Goal: Navigation & Orientation: Find specific page/section

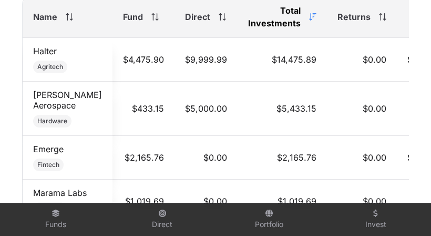
scroll to position [608, 0]
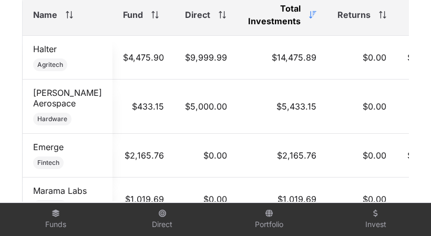
click at [157, 13] on icon at bounding box center [155, 14] width 7 height 7
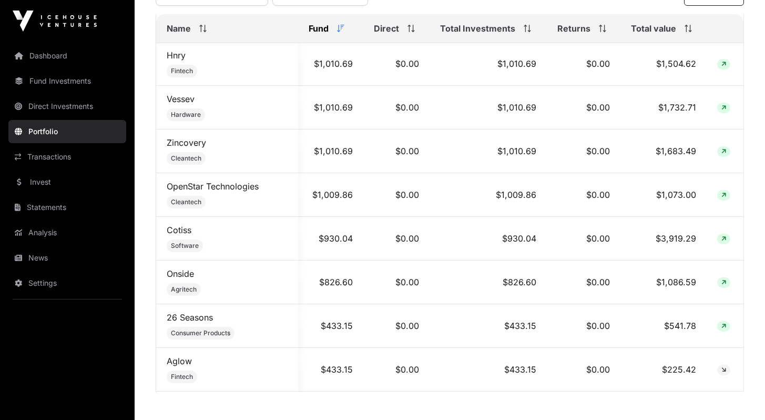
scroll to position [0, 0]
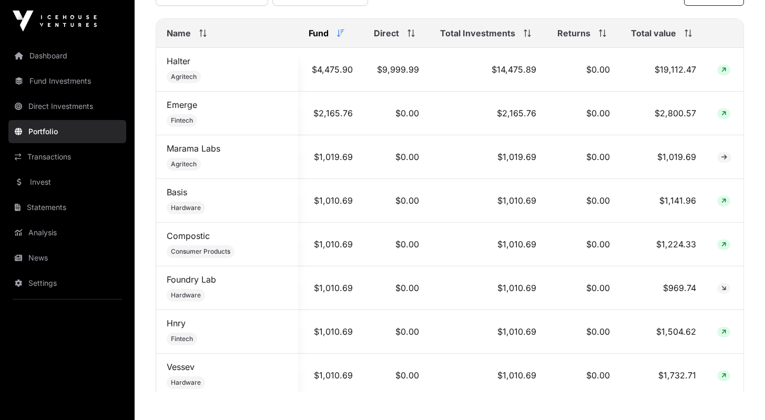
click at [439, 37] on icon at bounding box center [690, 32] width 1 height 7
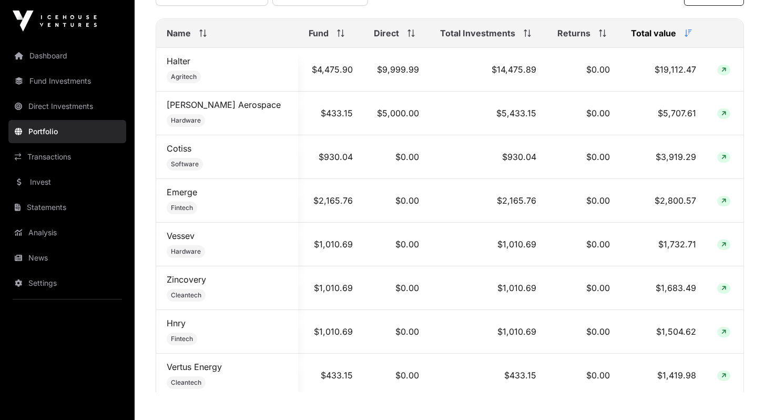
click at [439, 37] on icon at bounding box center [688, 32] width 7 height 7
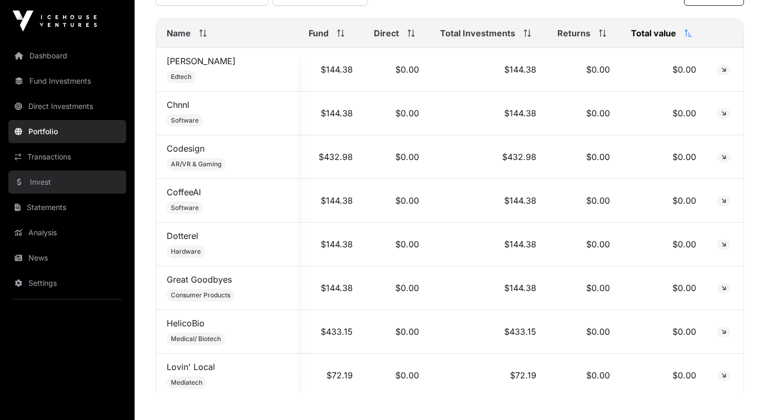
click at [53, 179] on link "Invest" at bounding box center [67, 181] width 118 height 23
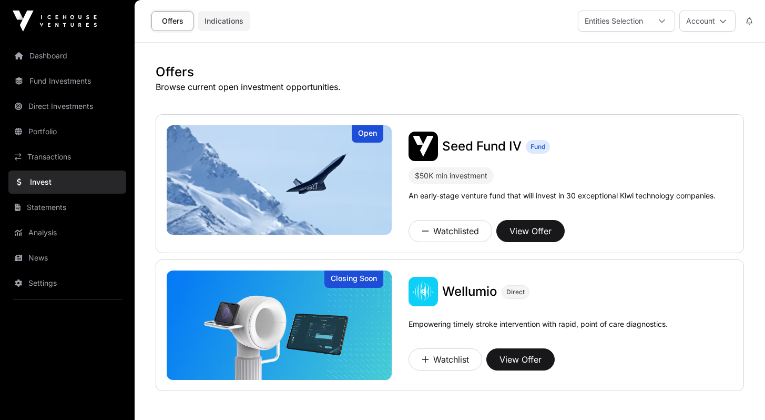
click at [224, 25] on link "Indications" at bounding box center [224, 21] width 53 height 20
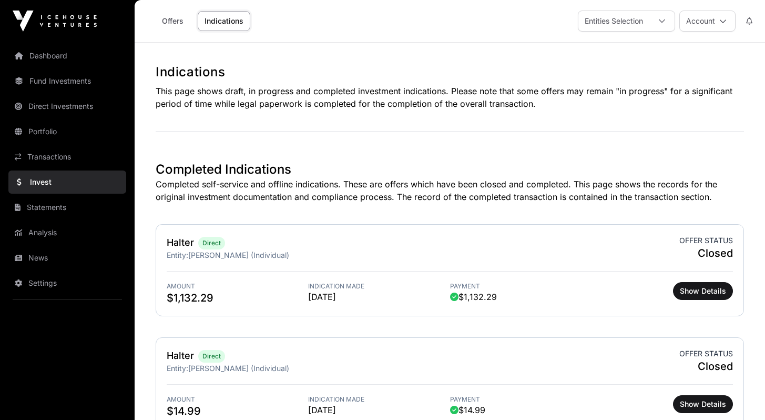
click at [65, 26] on img at bounding box center [55, 21] width 84 height 21
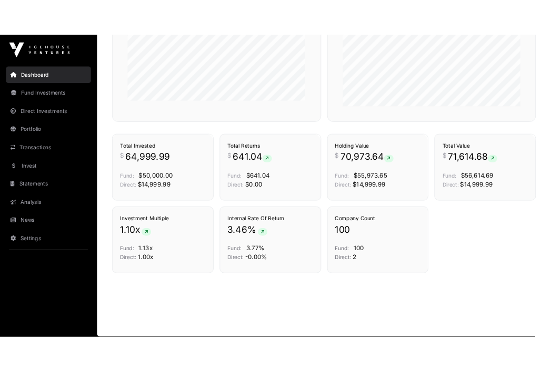
scroll to position [543, 0]
